Goal: Use online tool/utility: Utilize a website feature to perform a specific function

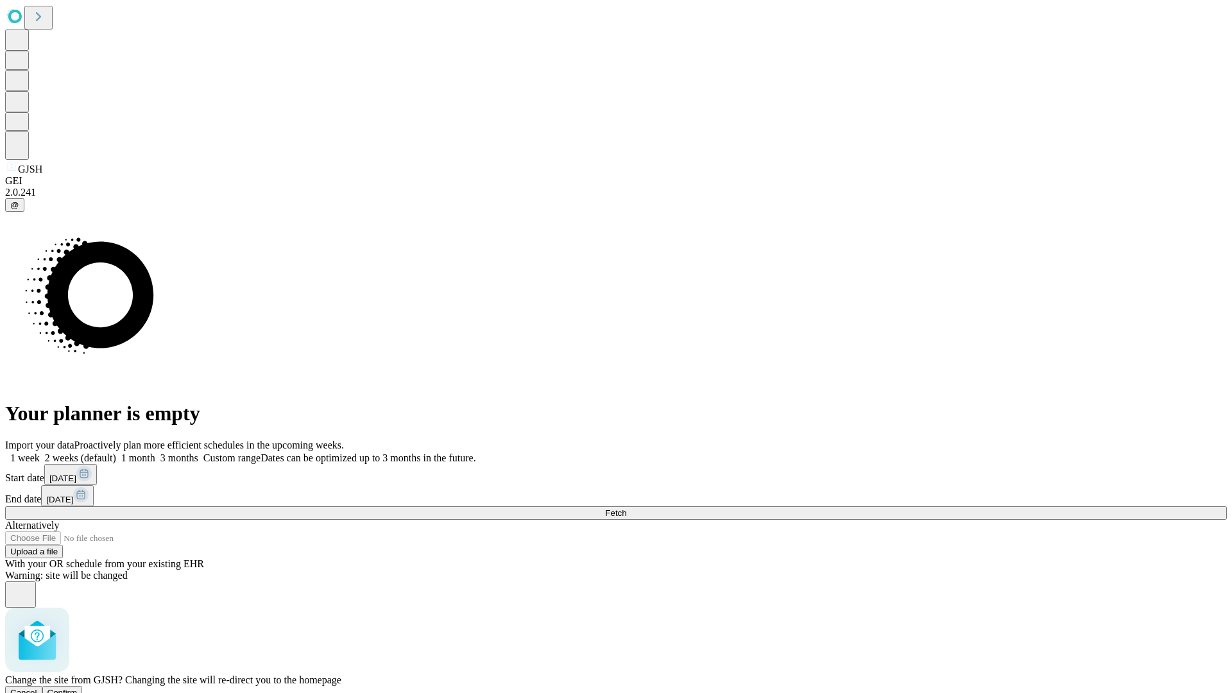
click at [78, 688] on span "Confirm" at bounding box center [62, 693] width 30 height 10
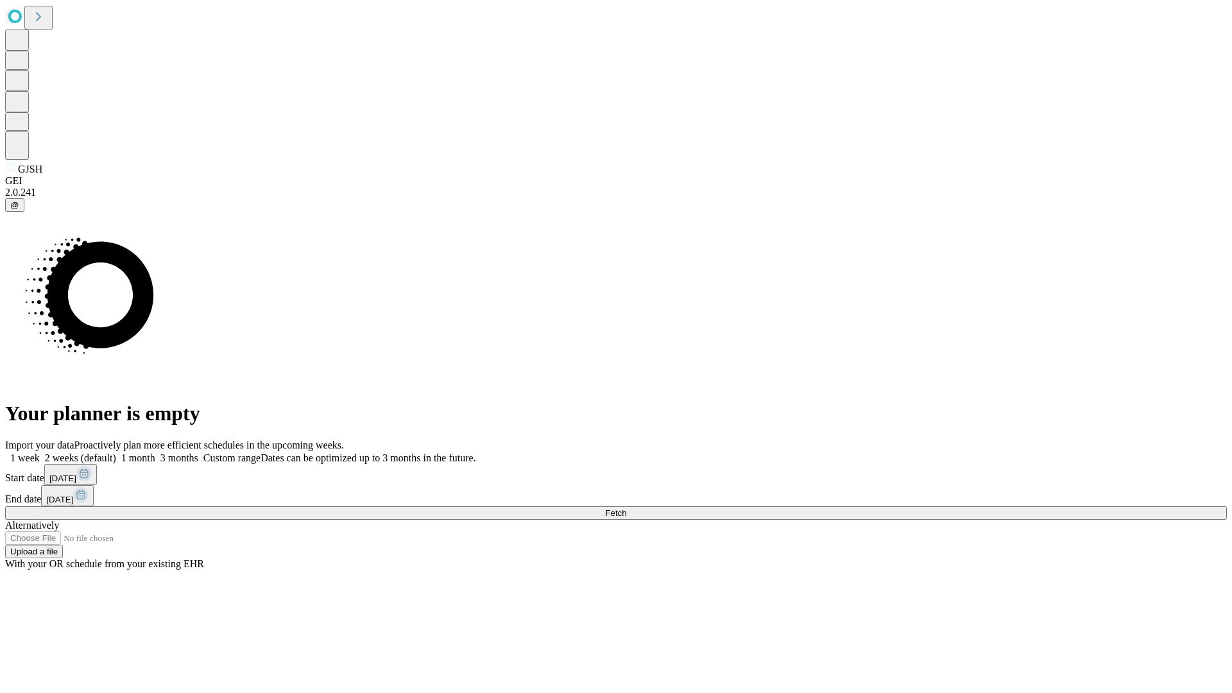
click at [155, 452] on label "1 month" at bounding box center [135, 457] width 39 height 11
click at [626, 508] on span "Fetch" at bounding box center [615, 513] width 21 height 10
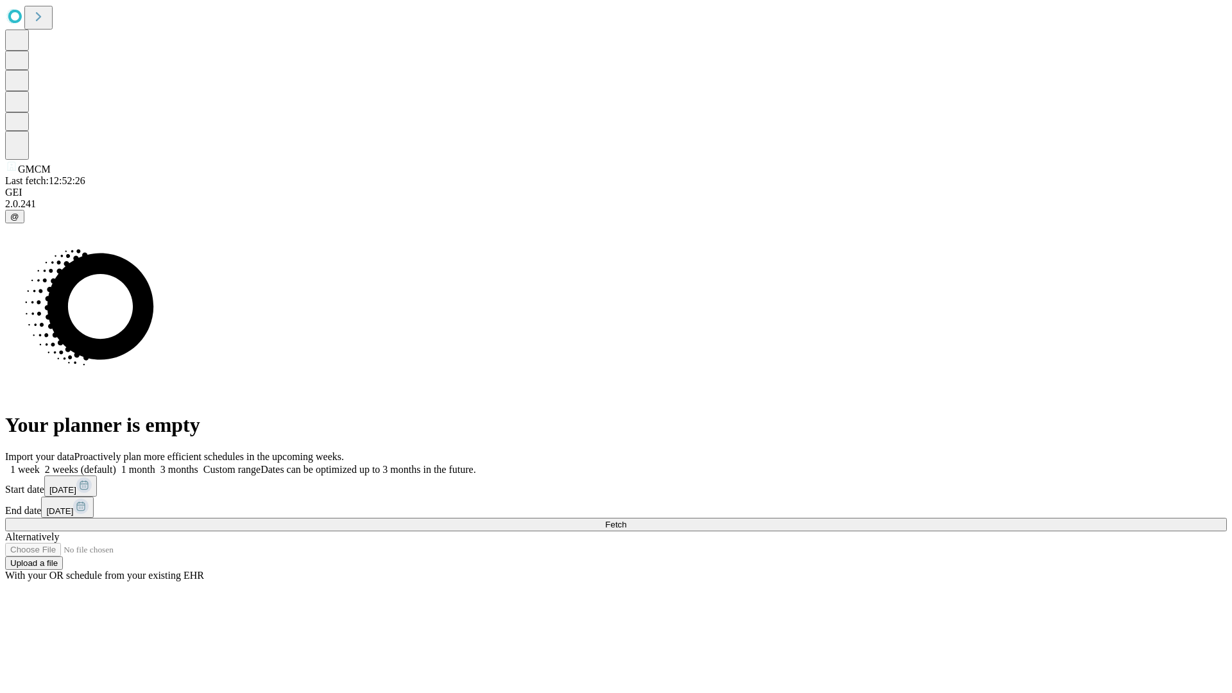
click at [155, 464] on label "1 month" at bounding box center [135, 469] width 39 height 11
click at [626, 520] on span "Fetch" at bounding box center [615, 525] width 21 height 10
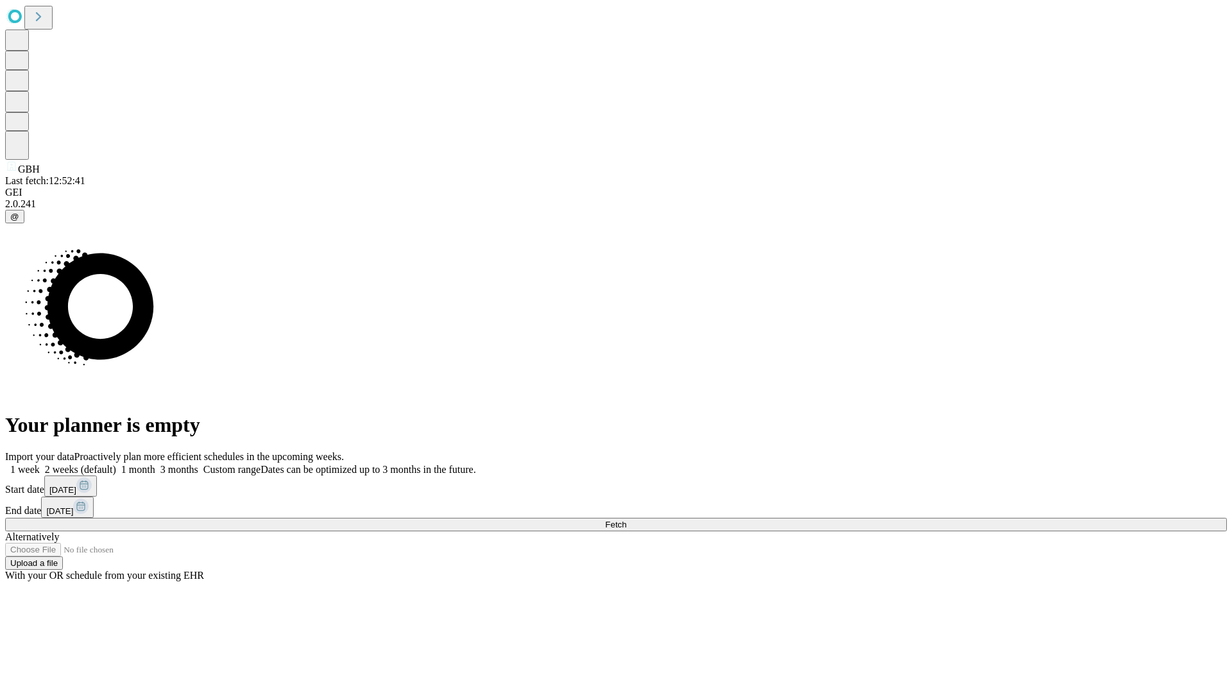
click at [155, 464] on label "1 month" at bounding box center [135, 469] width 39 height 11
click at [626, 520] on span "Fetch" at bounding box center [615, 525] width 21 height 10
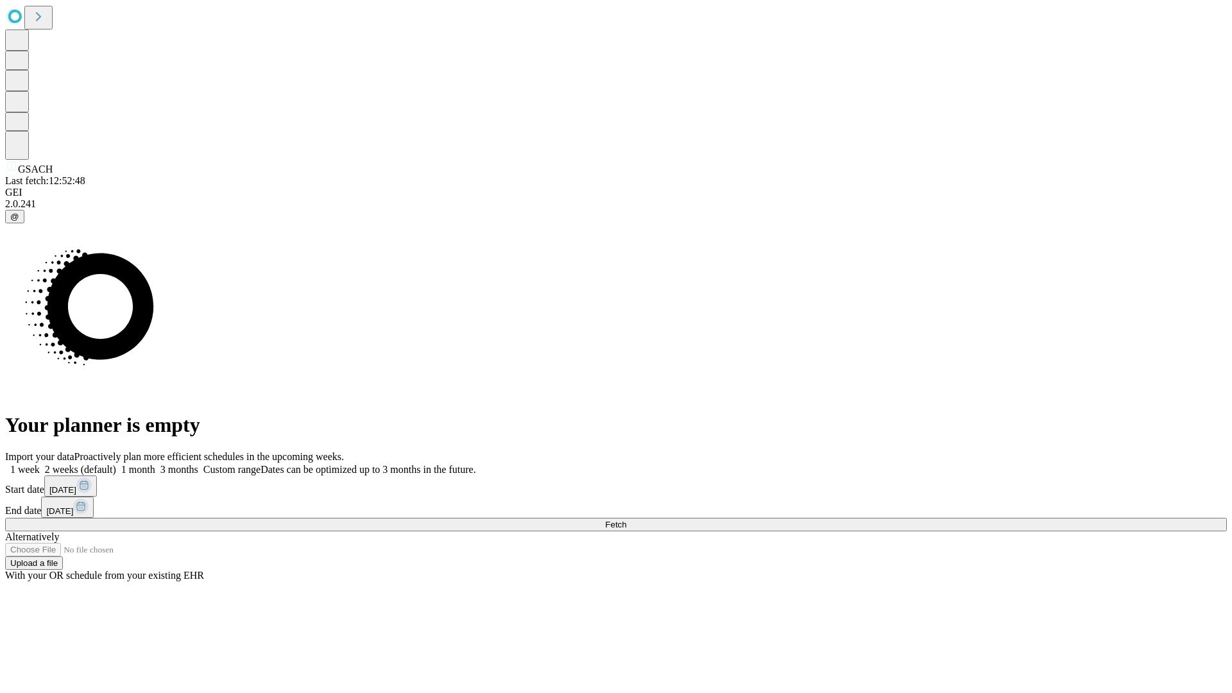
click at [155, 464] on label "1 month" at bounding box center [135, 469] width 39 height 11
click at [626, 520] on span "Fetch" at bounding box center [615, 525] width 21 height 10
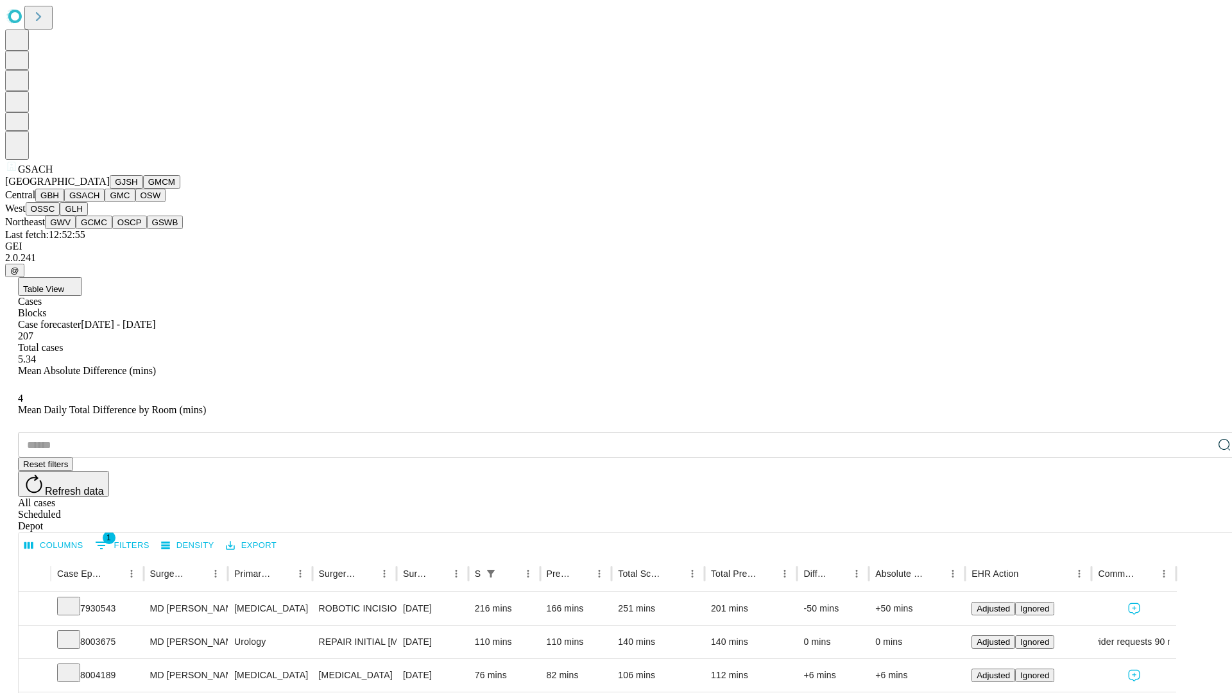
click at [105, 202] on button "GMC" at bounding box center [120, 195] width 30 height 13
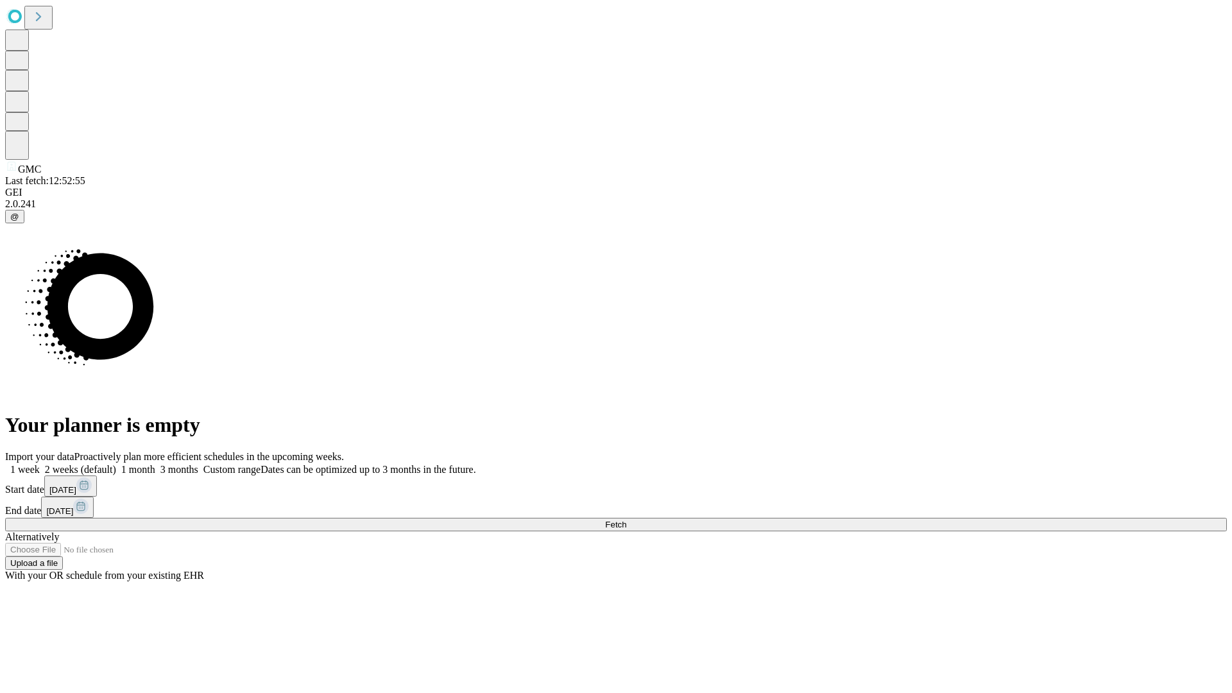
click at [155, 464] on label "1 month" at bounding box center [135, 469] width 39 height 11
click at [626, 520] on span "Fetch" at bounding box center [615, 525] width 21 height 10
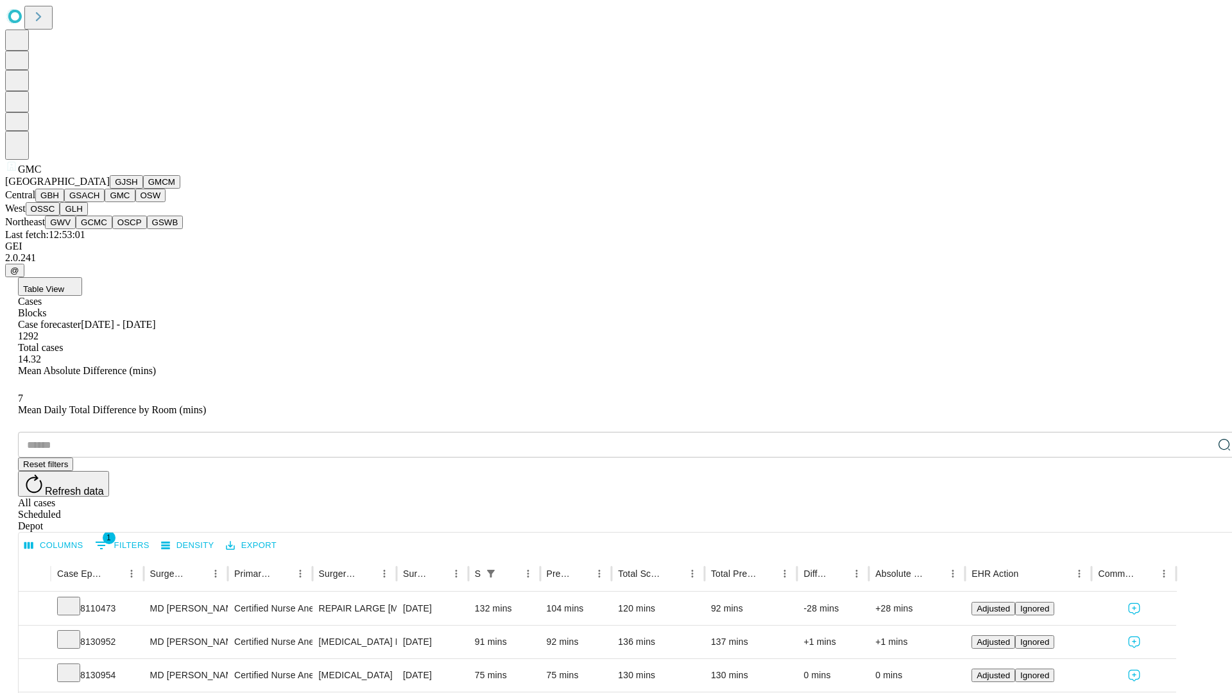
click at [135, 202] on button "OSW" at bounding box center [150, 195] width 31 height 13
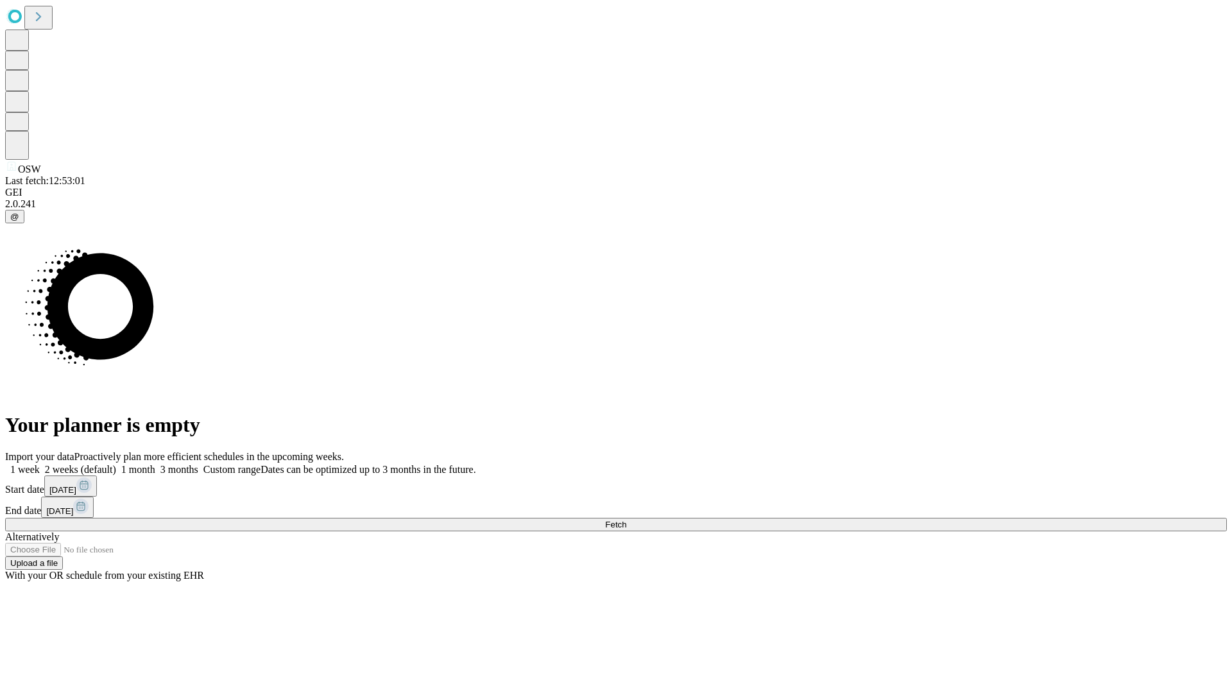
click at [155, 464] on label "1 month" at bounding box center [135, 469] width 39 height 11
click at [626, 520] on span "Fetch" at bounding box center [615, 525] width 21 height 10
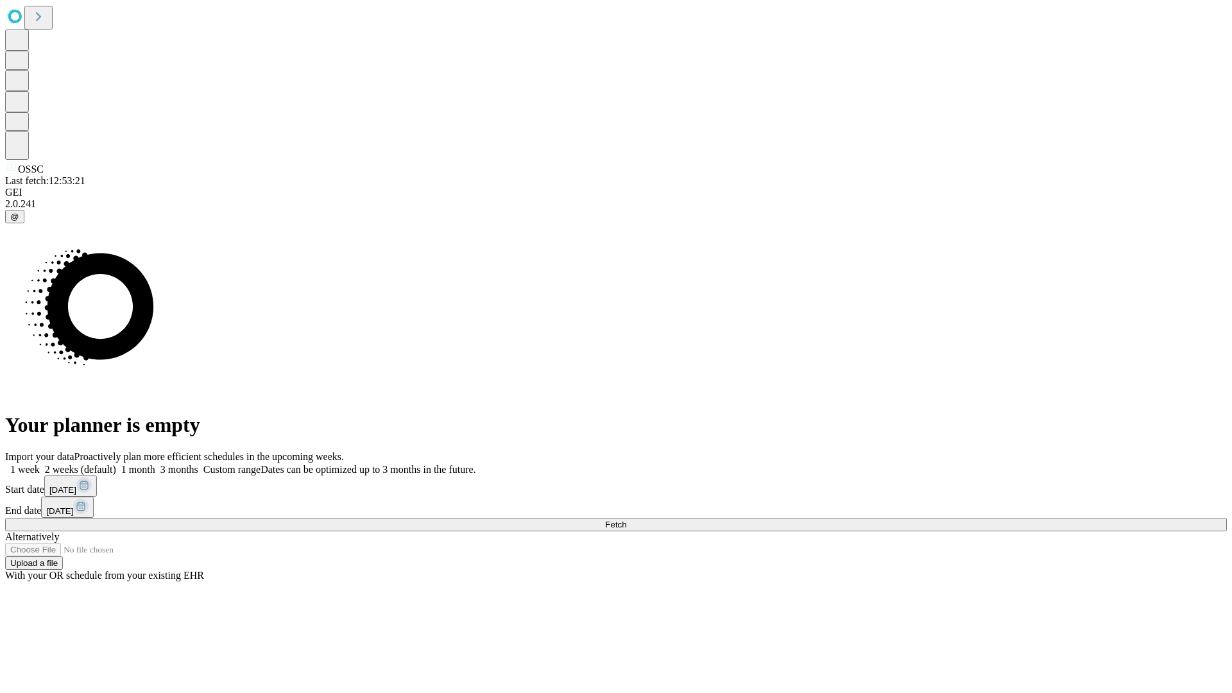
click at [155, 464] on label "1 month" at bounding box center [135, 469] width 39 height 11
click at [626, 520] on span "Fetch" at bounding box center [615, 525] width 21 height 10
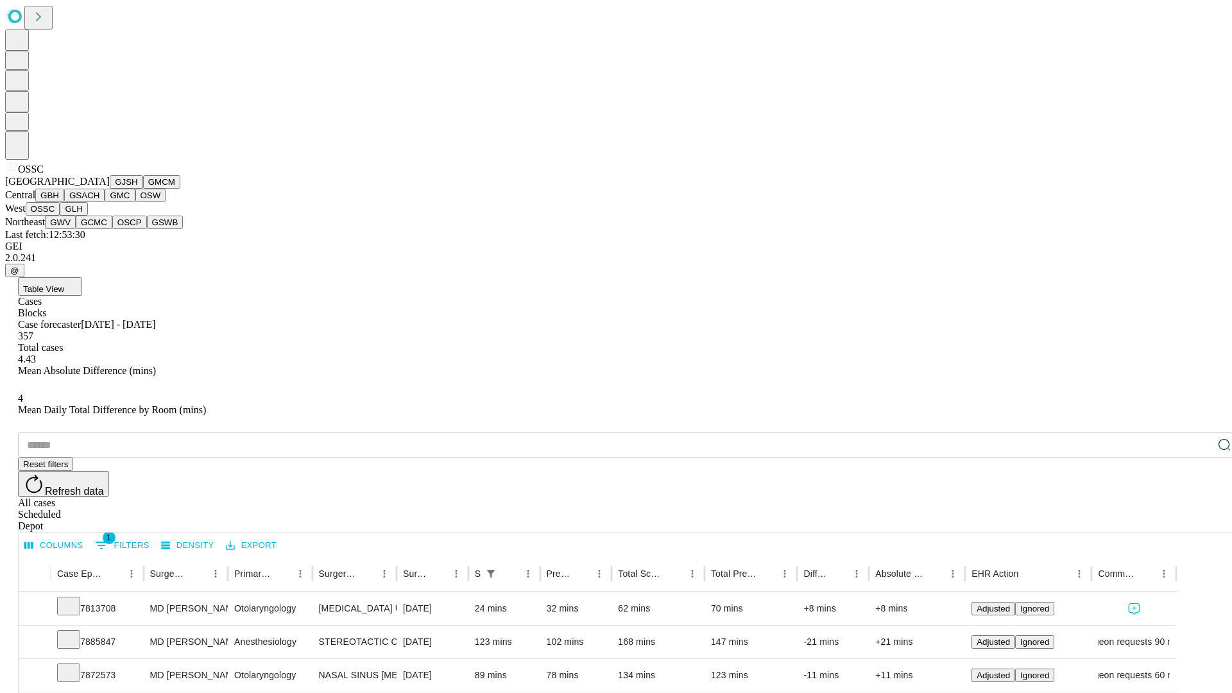
click at [87, 216] on button "GLH" at bounding box center [74, 208] width 28 height 13
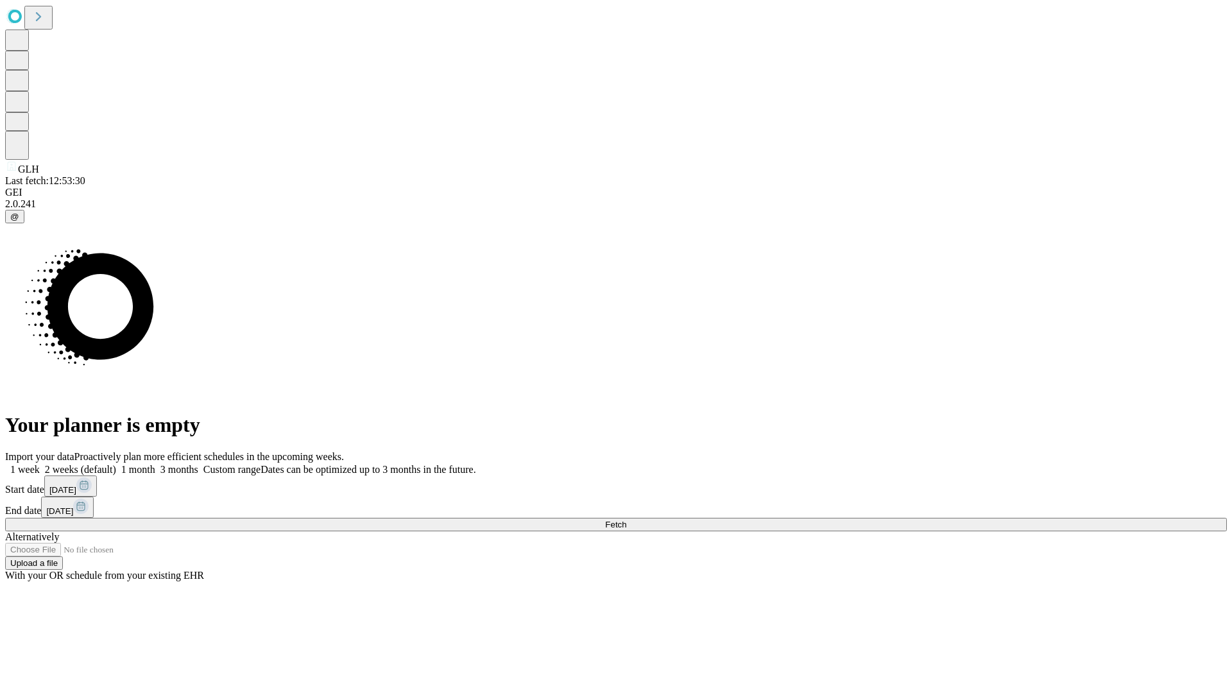
click at [155, 464] on label "1 month" at bounding box center [135, 469] width 39 height 11
click at [626, 520] on span "Fetch" at bounding box center [615, 525] width 21 height 10
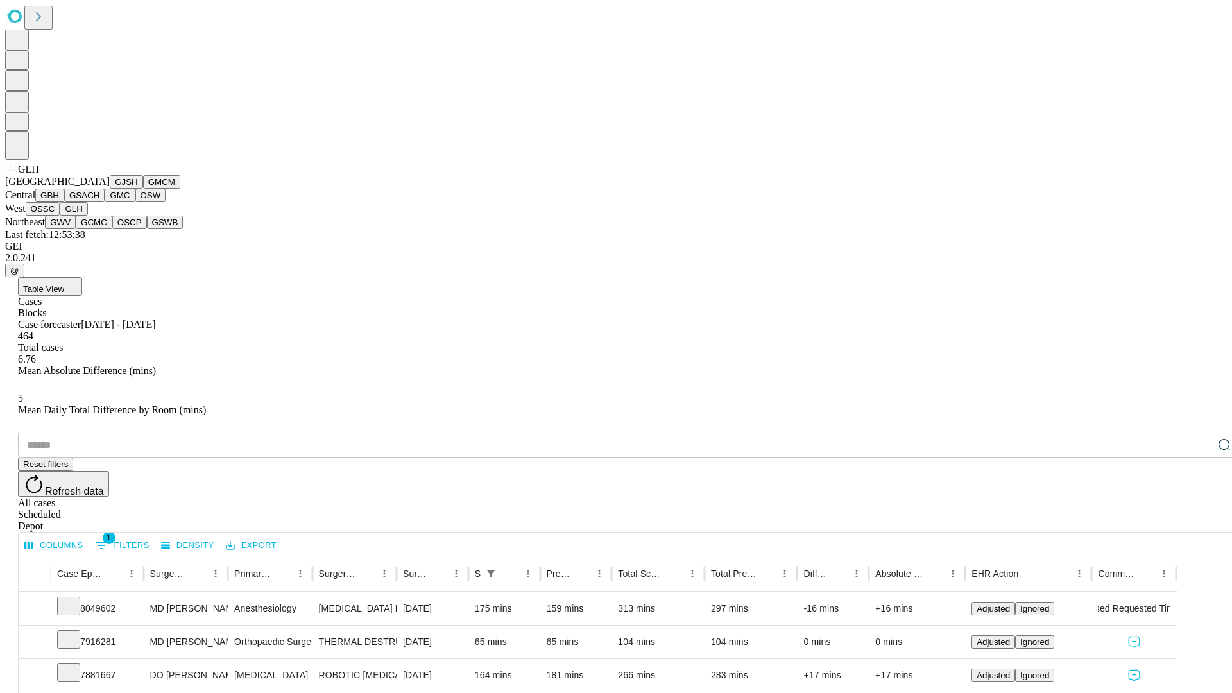
click at [76, 229] on button "GWV" at bounding box center [60, 222] width 31 height 13
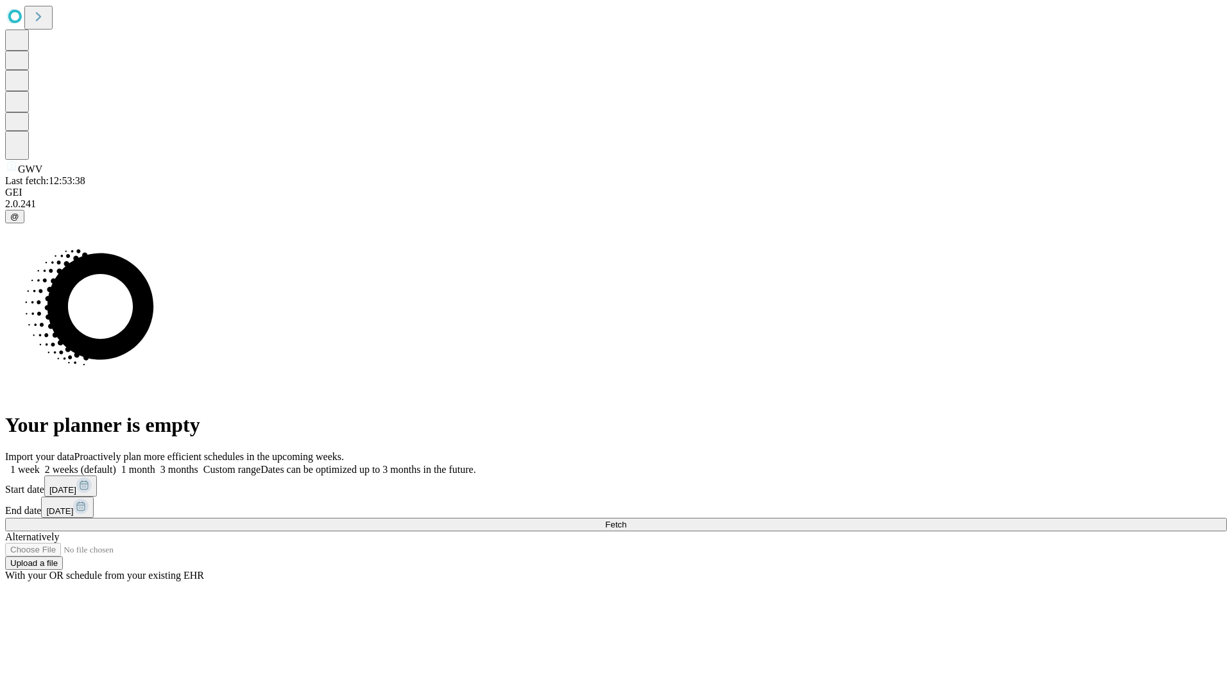
click at [155, 464] on label "1 month" at bounding box center [135, 469] width 39 height 11
click at [626, 520] on span "Fetch" at bounding box center [615, 525] width 21 height 10
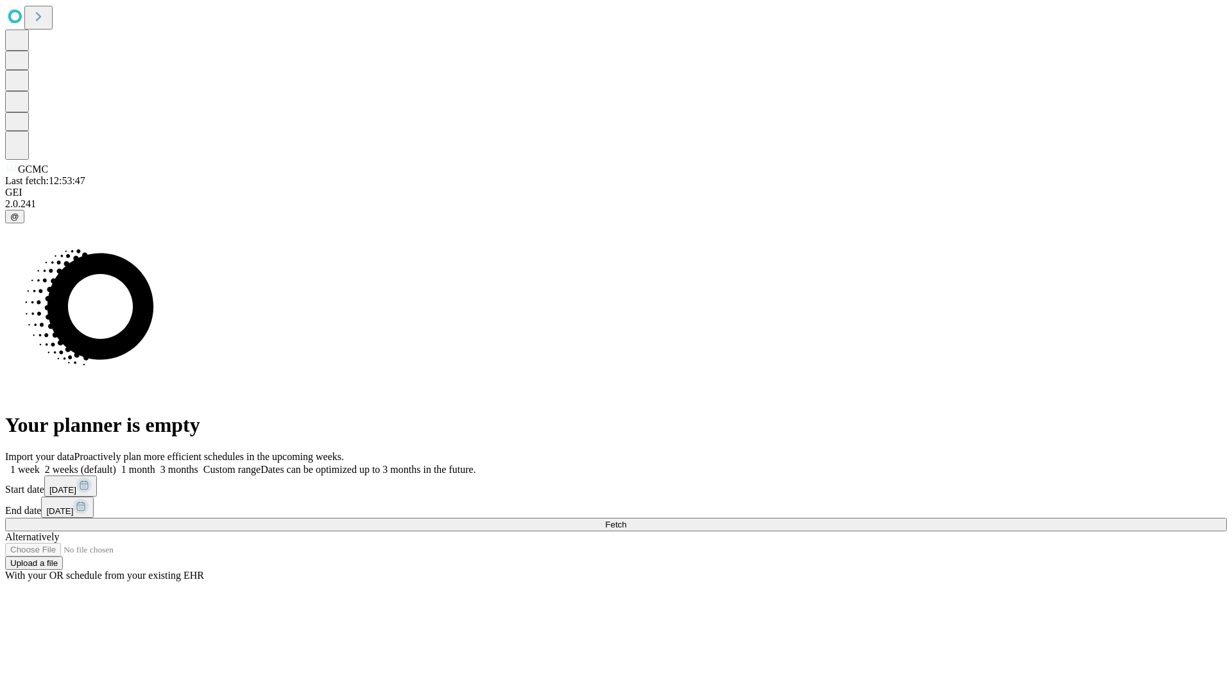
click at [155, 464] on label "1 month" at bounding box center [135, 469] width 39 height 11
click at [626, 520] on span "Fetch" at bounding box center [615, 525] width 21 height 10
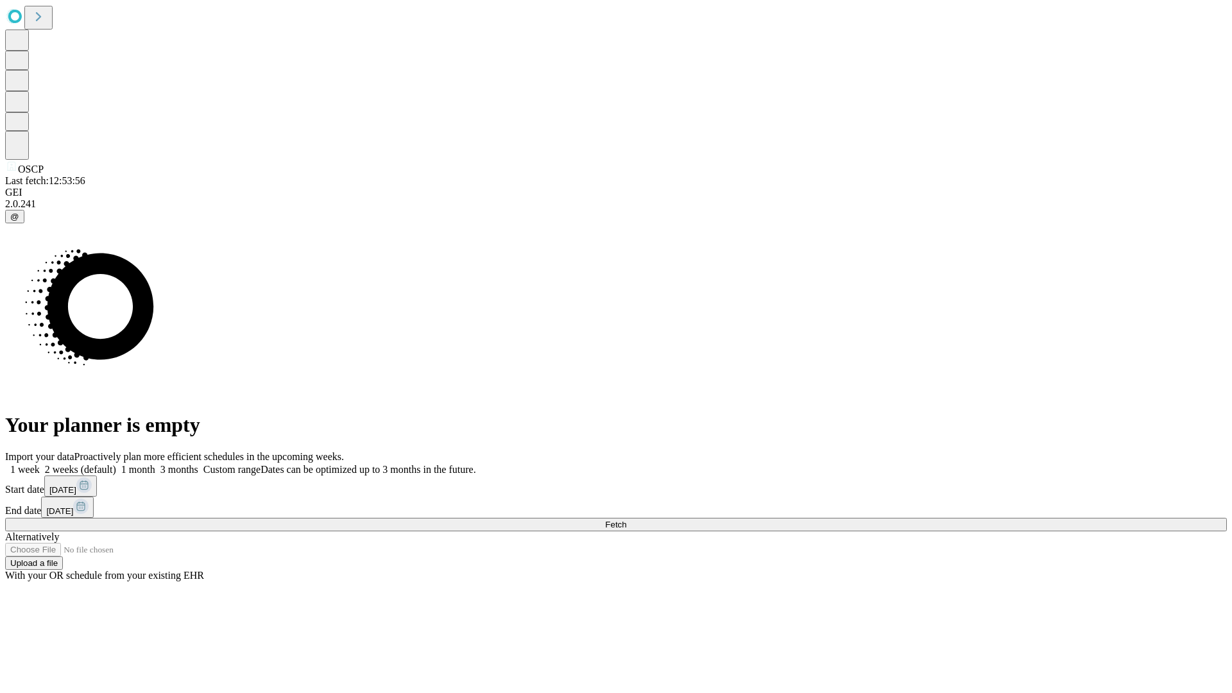
click at [155, 464] on label "1 month" at bounding box center [135, 469] width 39 height 11
click at [626, 520] on span "Fetch" at bounding box center [615, 525] width 21 height 10
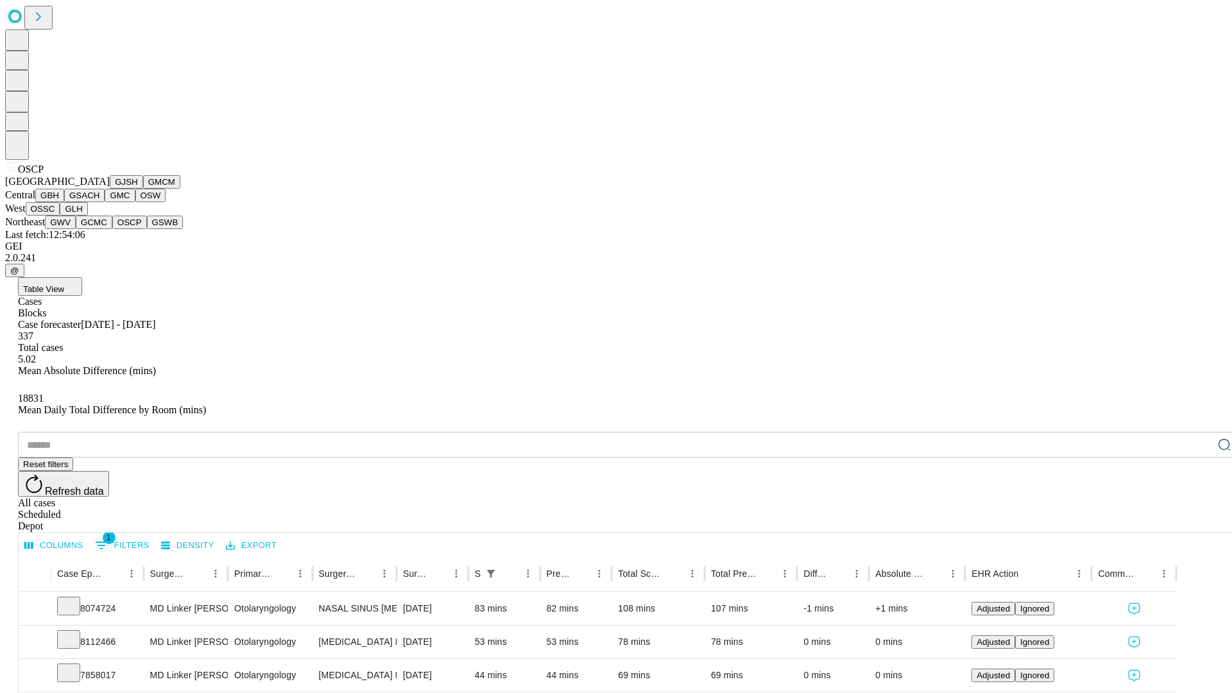
click at [147, 229] on button "GSWB" at bounding box center [165, 222] width 37 height 13
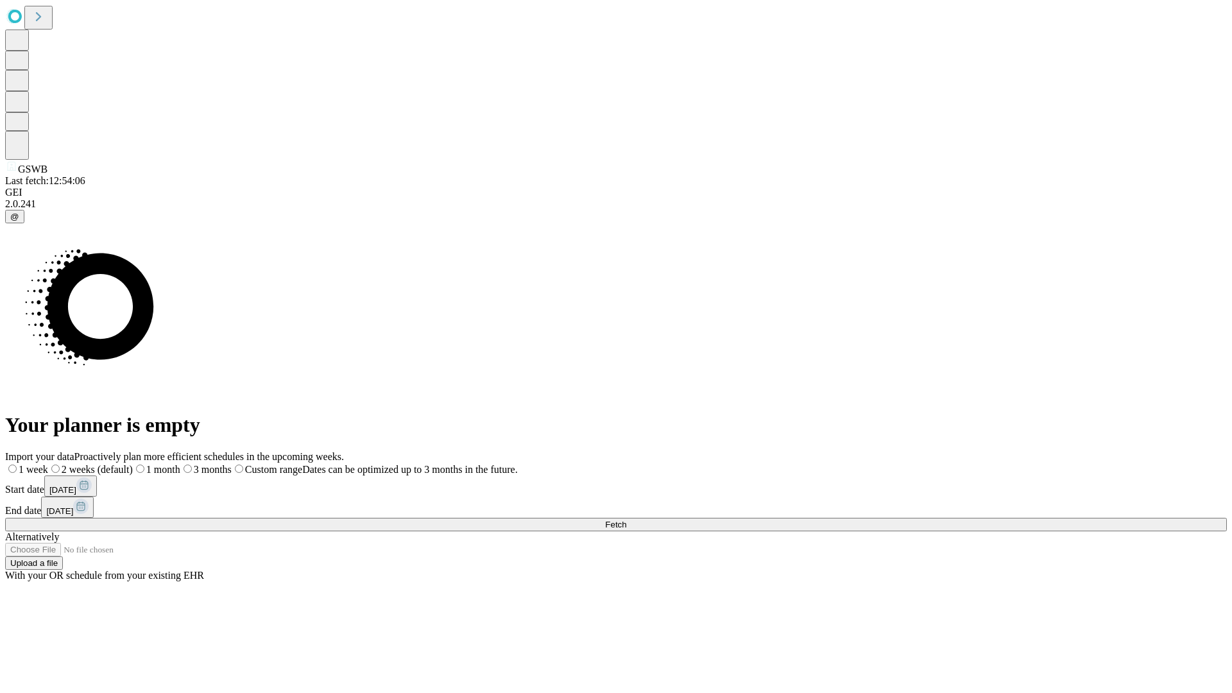
click at [180, 464] on label "1 month" at bounding box center [156, 469] width 47 height 11
click at [626, 520] on span "Fetch" at bounding box center [615, 525] width 21 height 10
